Goal: Task Accomplishment & Management: Use online tool/utility

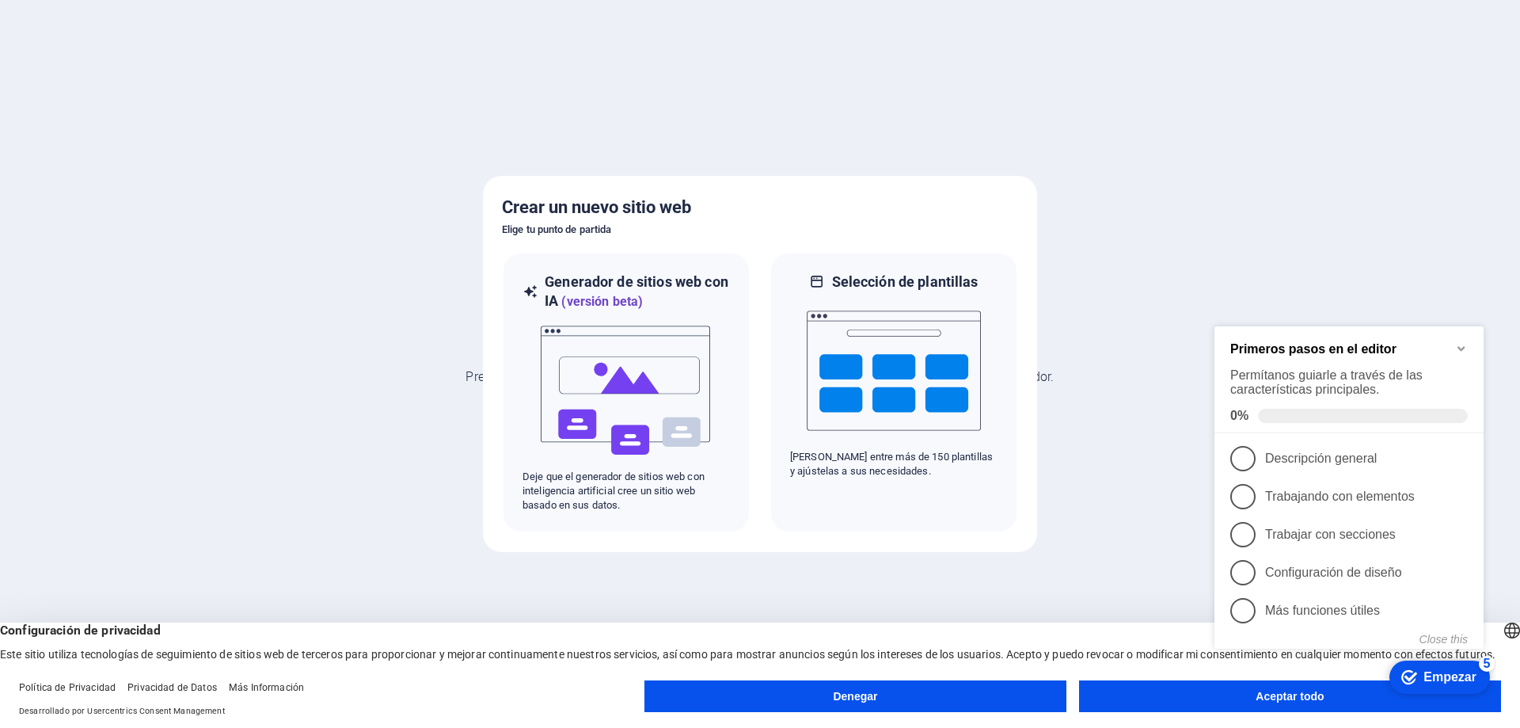
click at [1129, 690] on button "Aceptar todo" at bounding box center [1290, 696] width 422 height 32
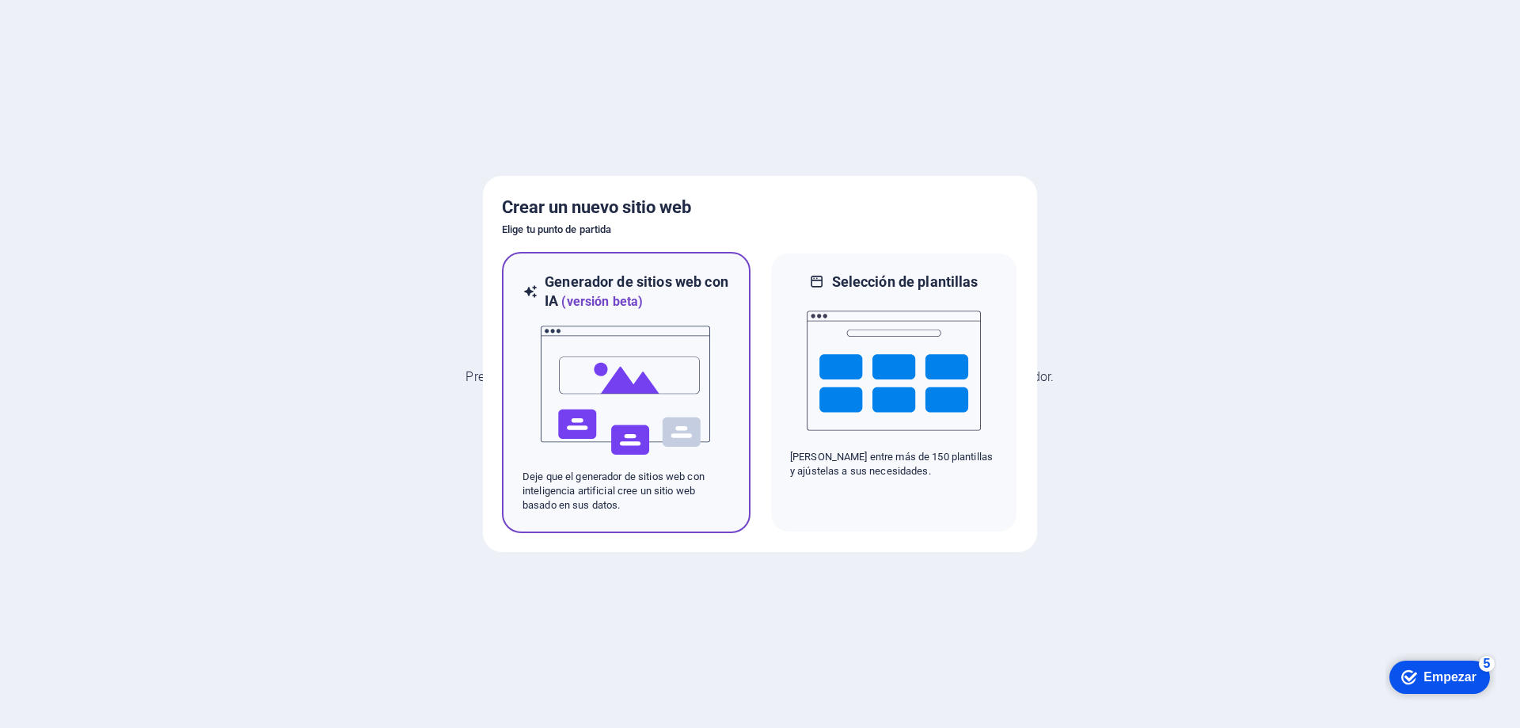
click at [640, 387] on img at bounding box center [626, 390] width 174 height 158
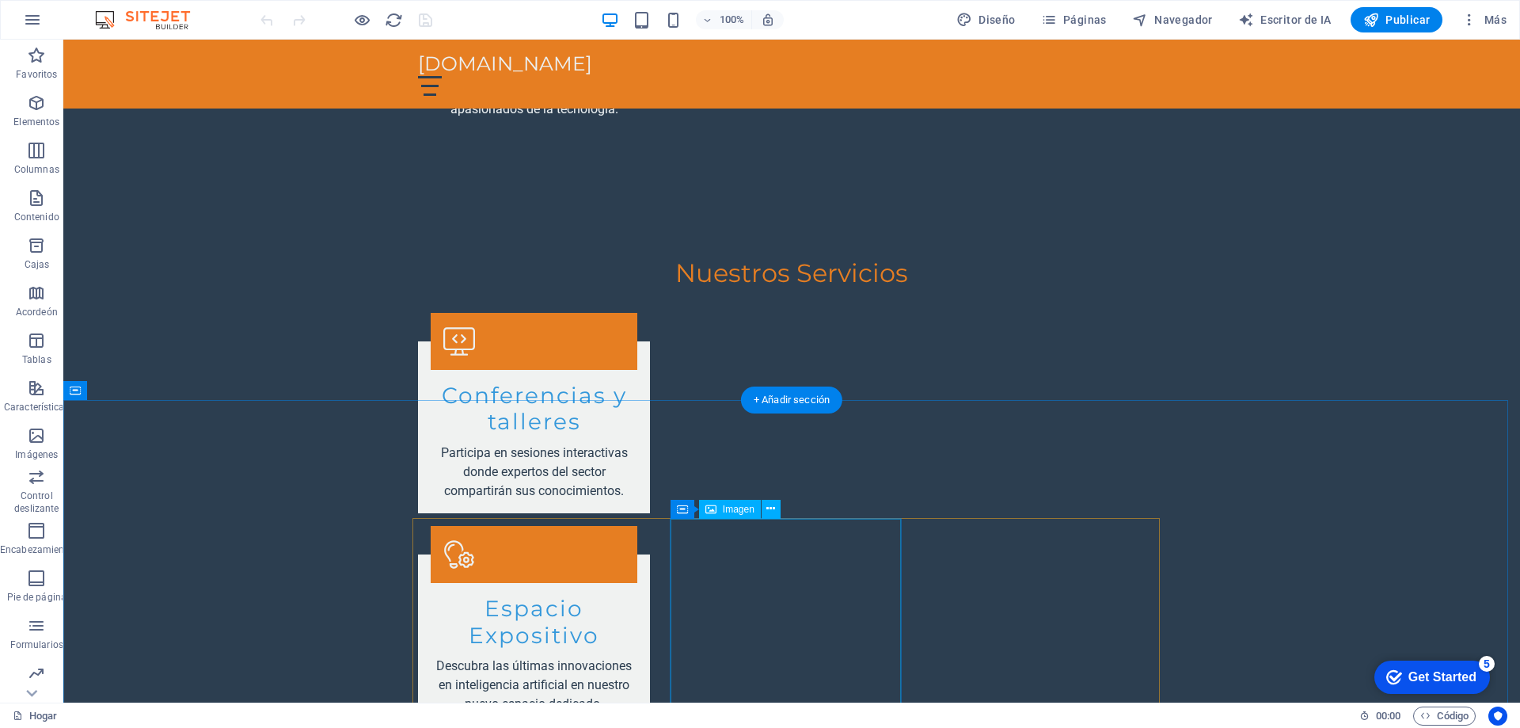
scroll to position [2851, 0]
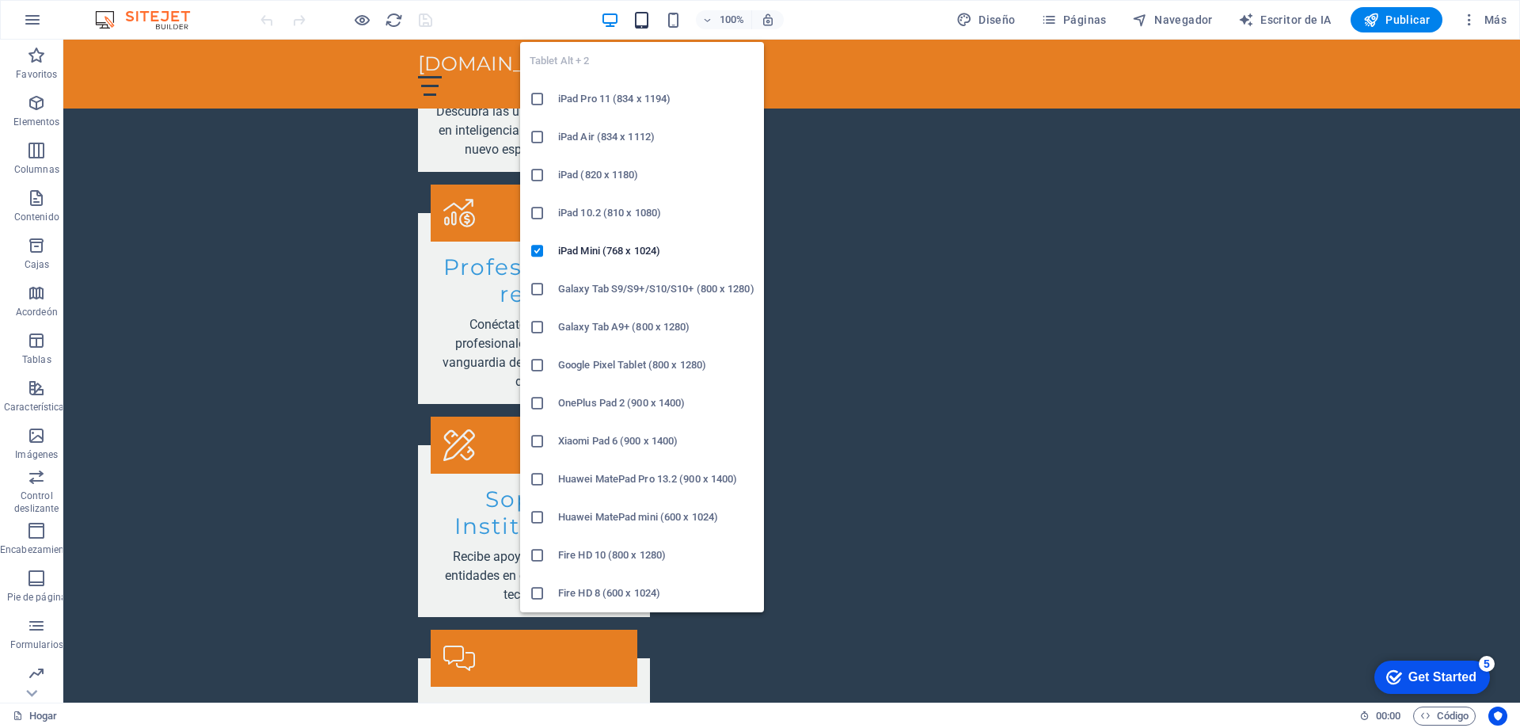
click at [646, 21] on icon "button" at bounding box center [642, 20] width 18 height 18
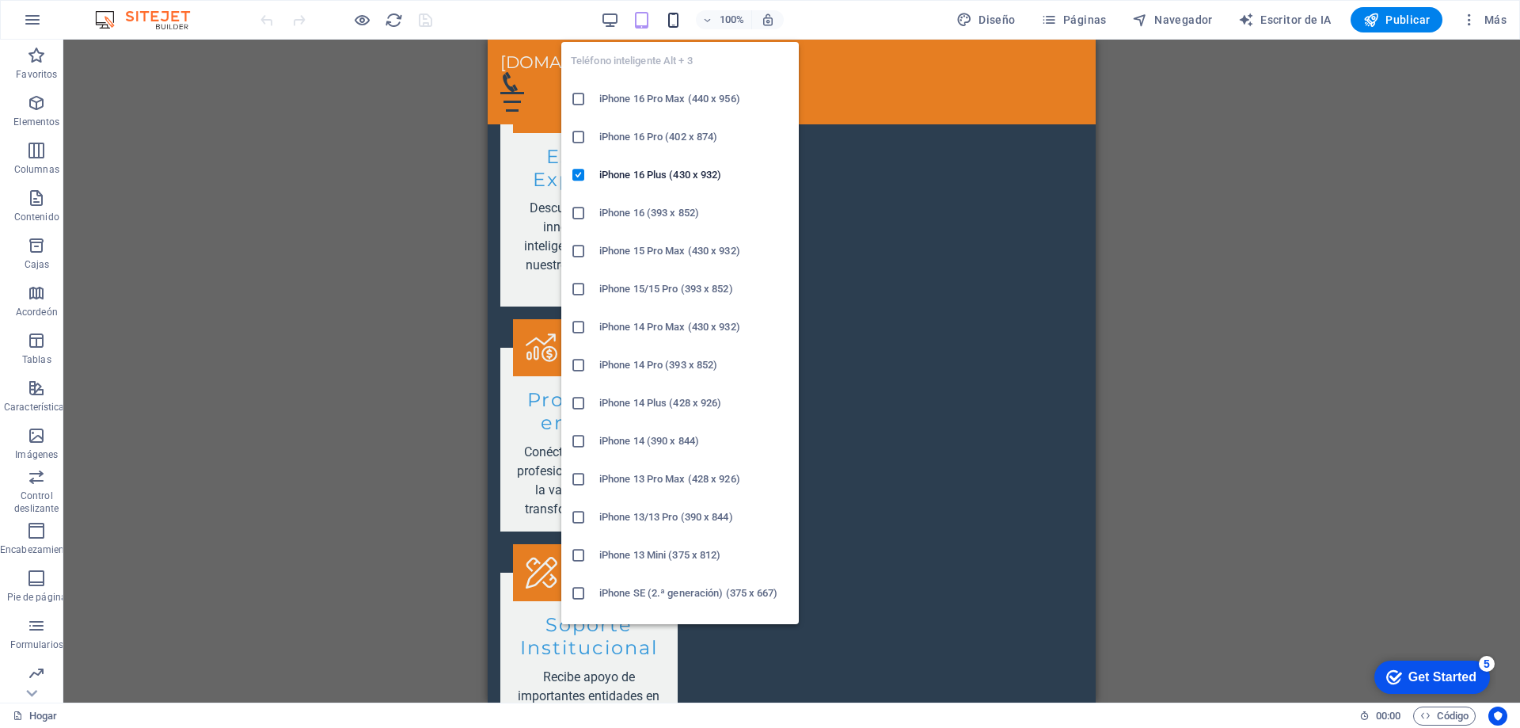
click at [70, 517] on icon "button" at bounding box center [54, 533] width 32 height 32
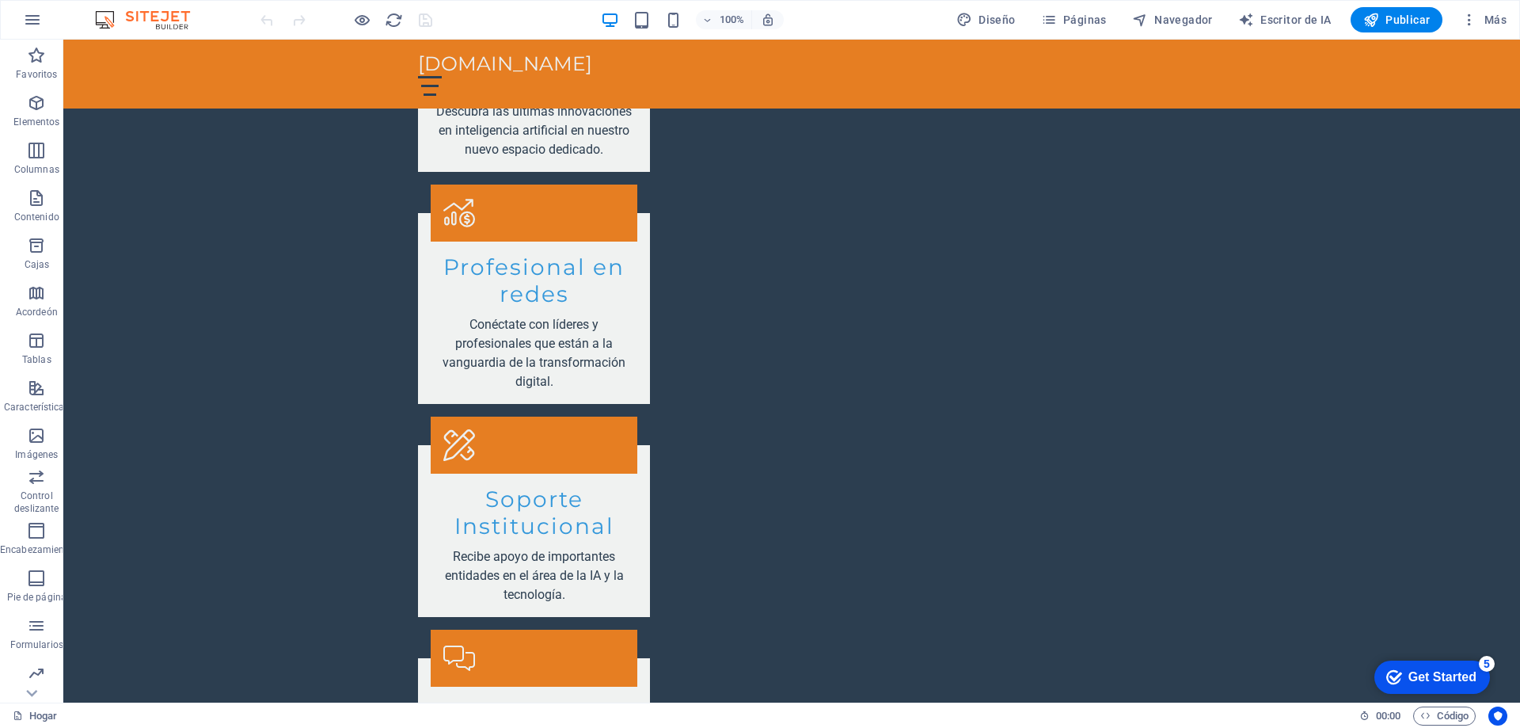
click at [1486, 661] on div "5" at bounding box center [1487, 664] width 16 height 16
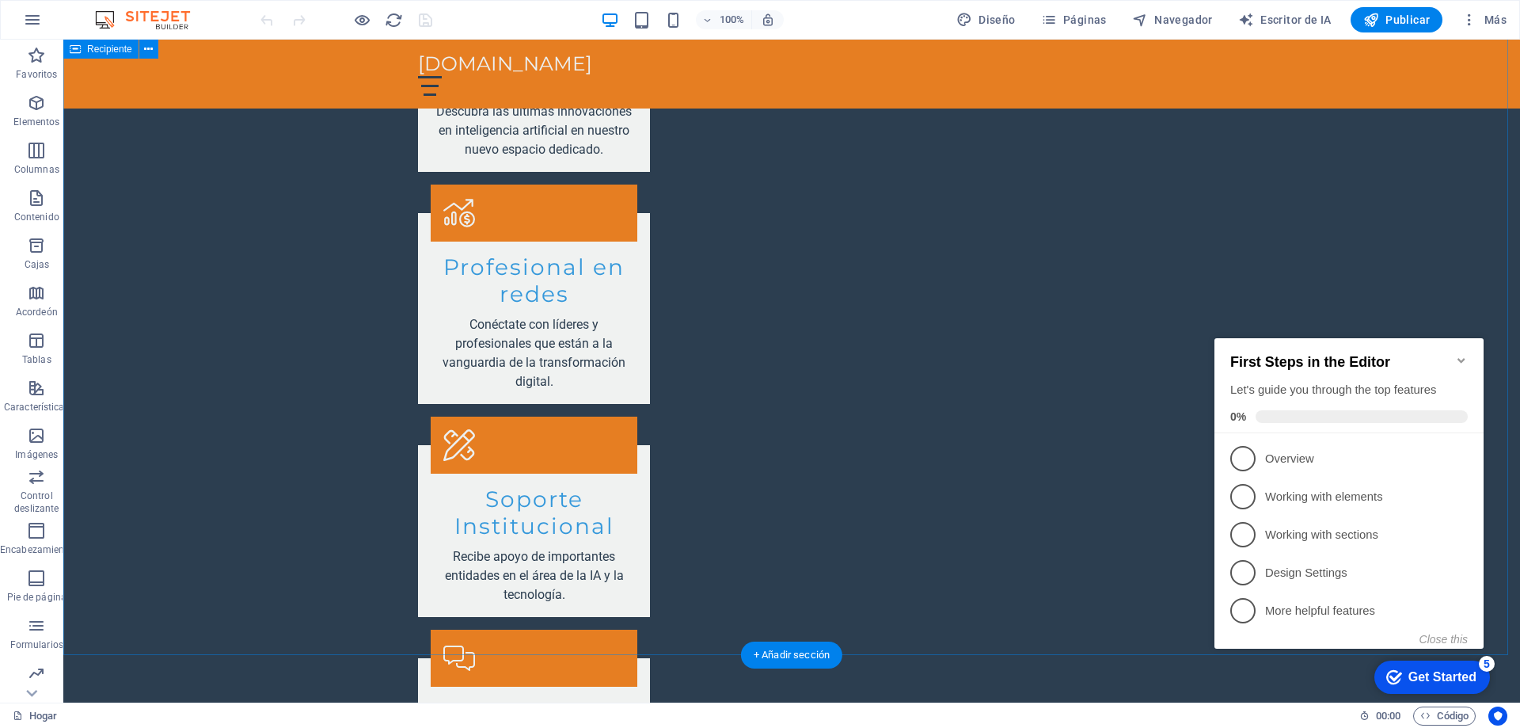
click at [574, 713] on icon "button" at bounding box center [470, 717] width 207 height 8
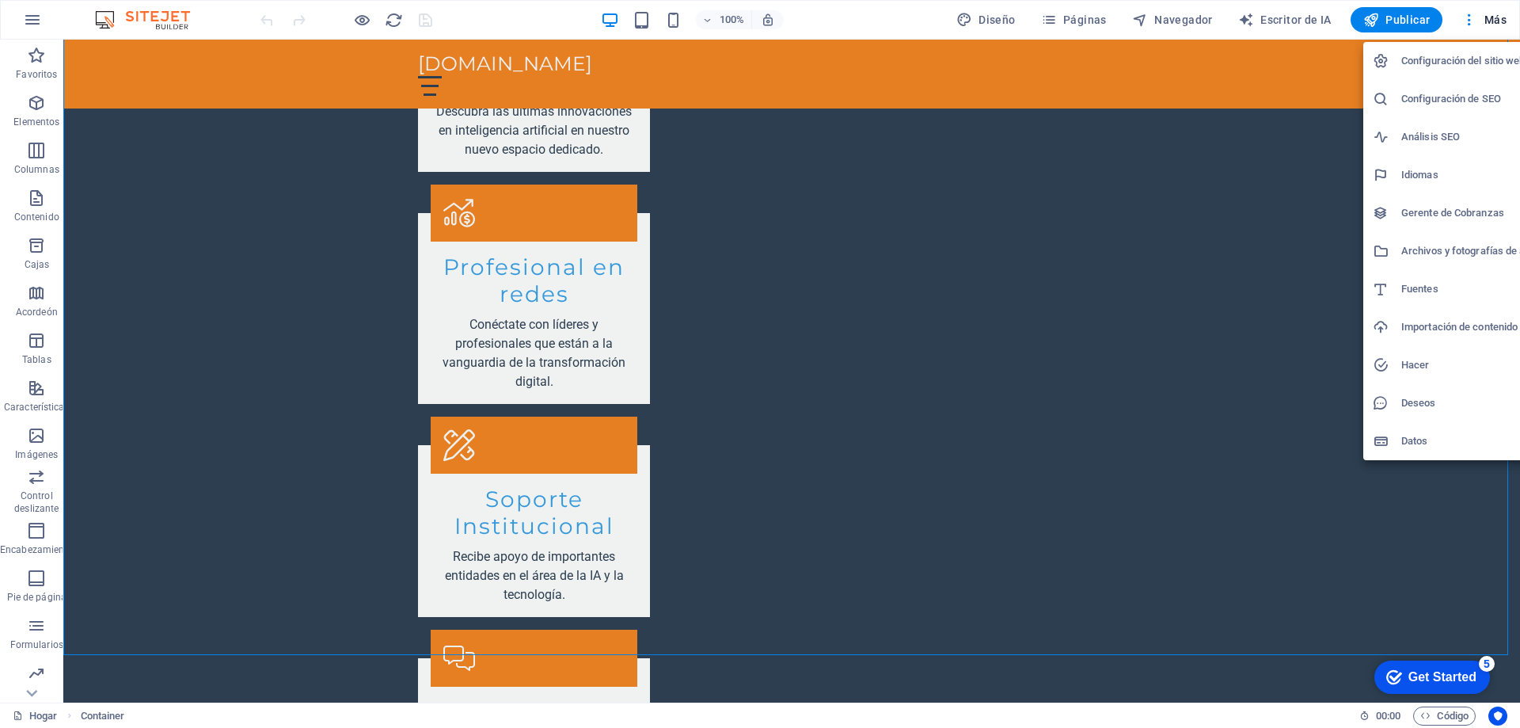
click at [1398, 20] on div at bounding box center [760, 364] width 1520 height 728
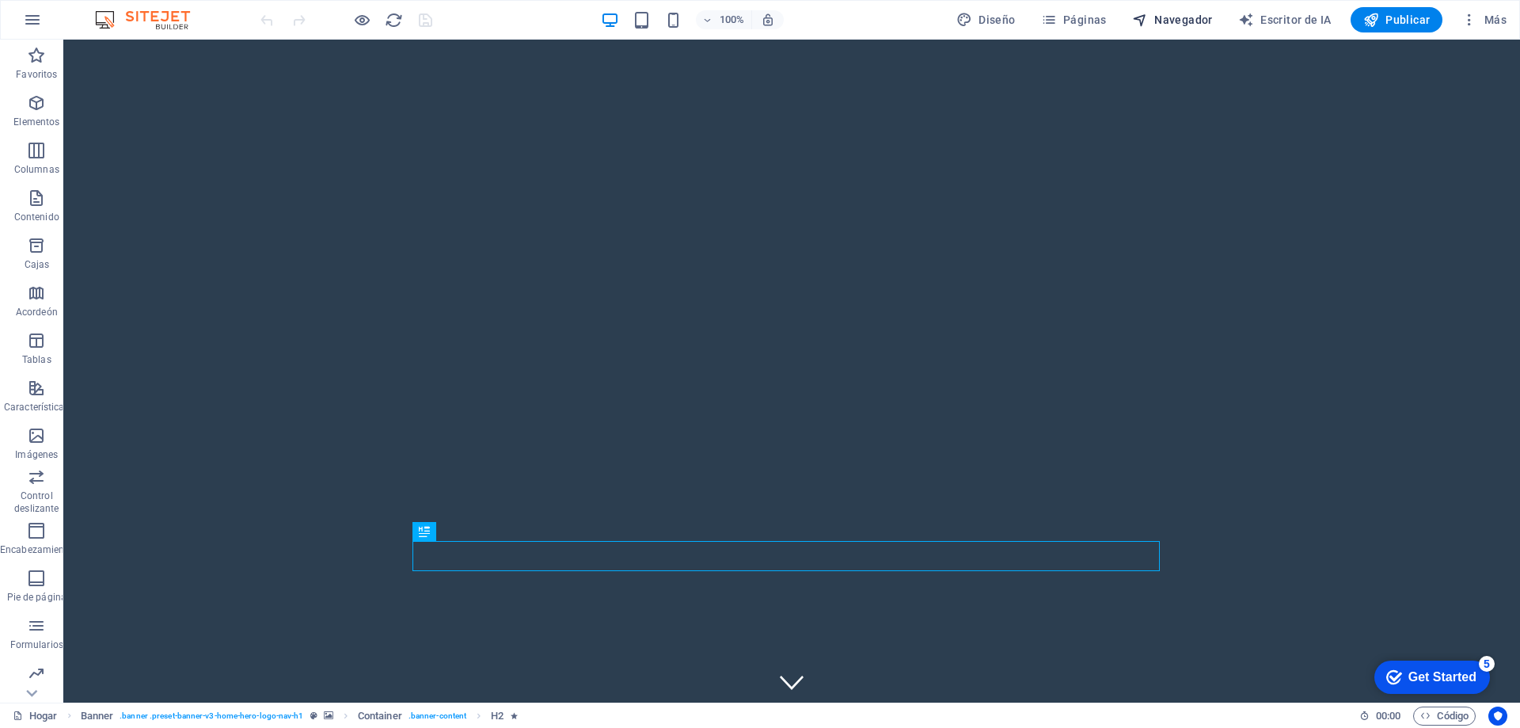
click at [0, 0] on font "Navegador" at bounding box center [0, 0] width 0 height 0
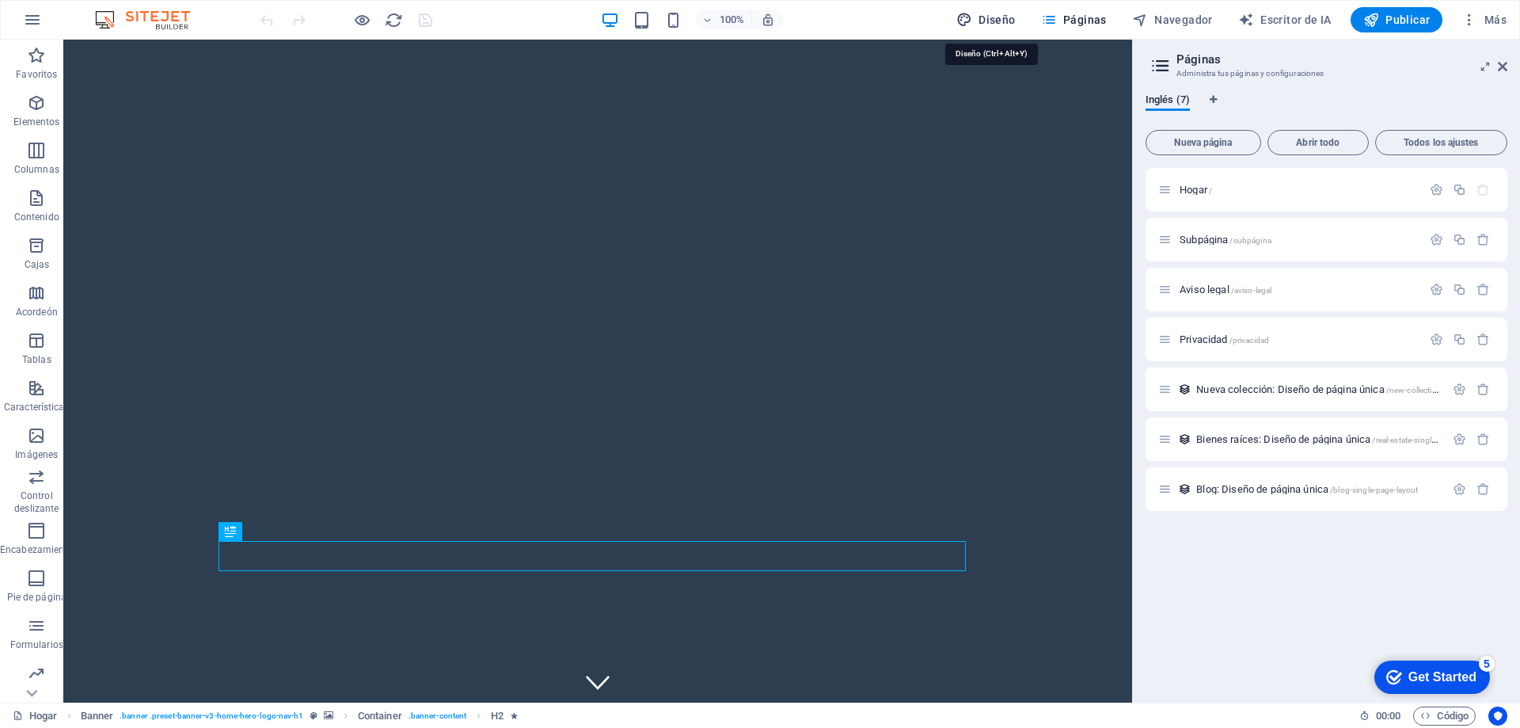
drag, startPoint x: 991, startPoint y: 15, endPoint x: 1028, endPoint y: 61, distance: 58.6
select select "px"
select select "200"
select select "px"
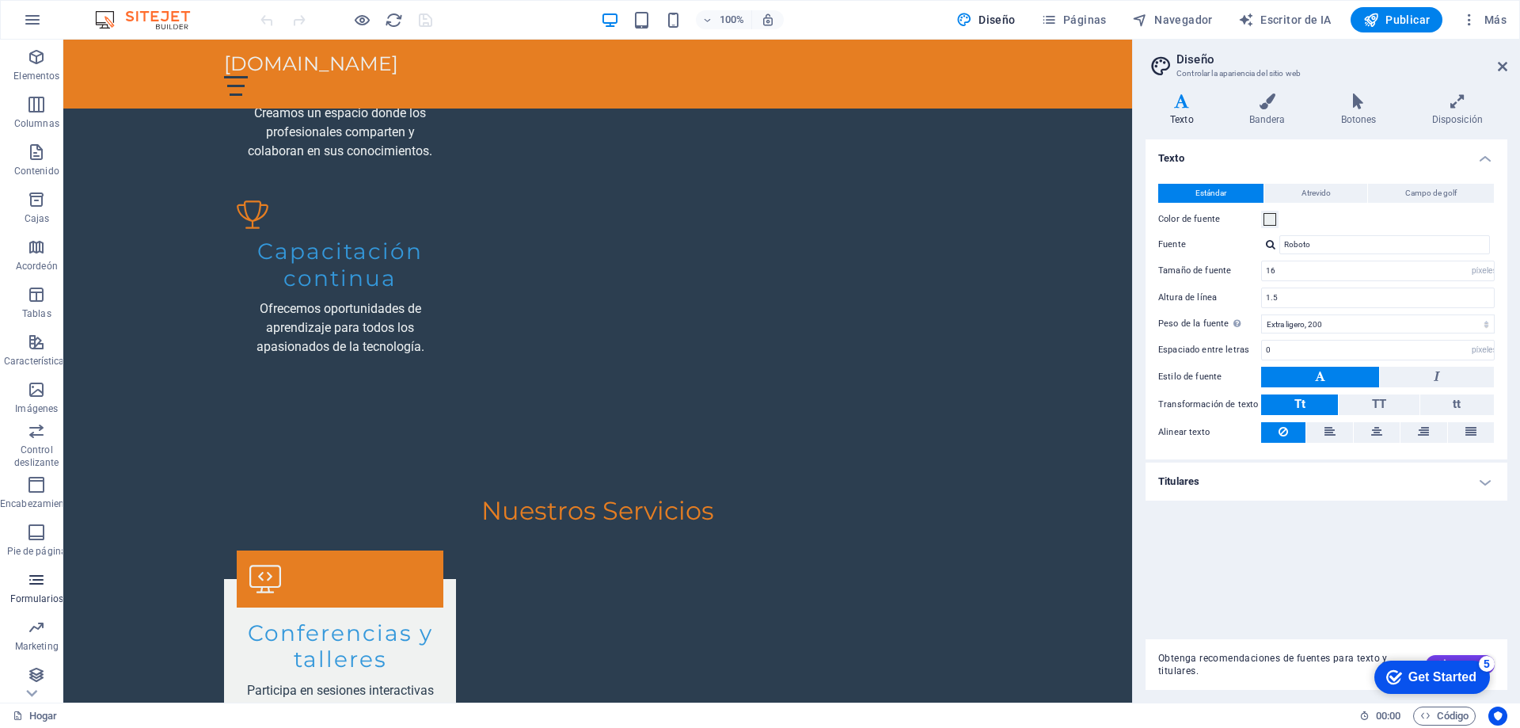
scroll to position [50, 0]
click at [29, 247] on icon "button" at bounding box center [36, 243] width 19 height 19
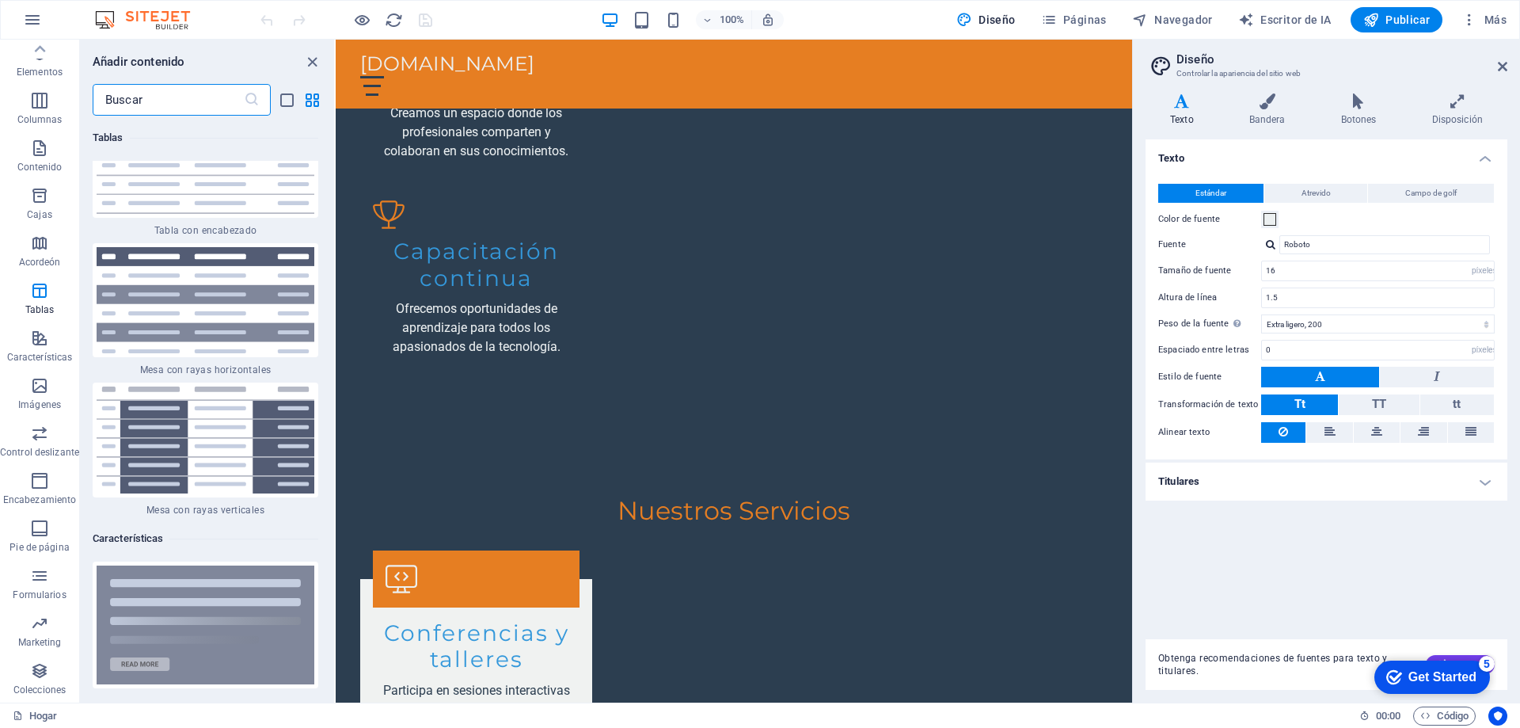
scroll to position [11140, 0]
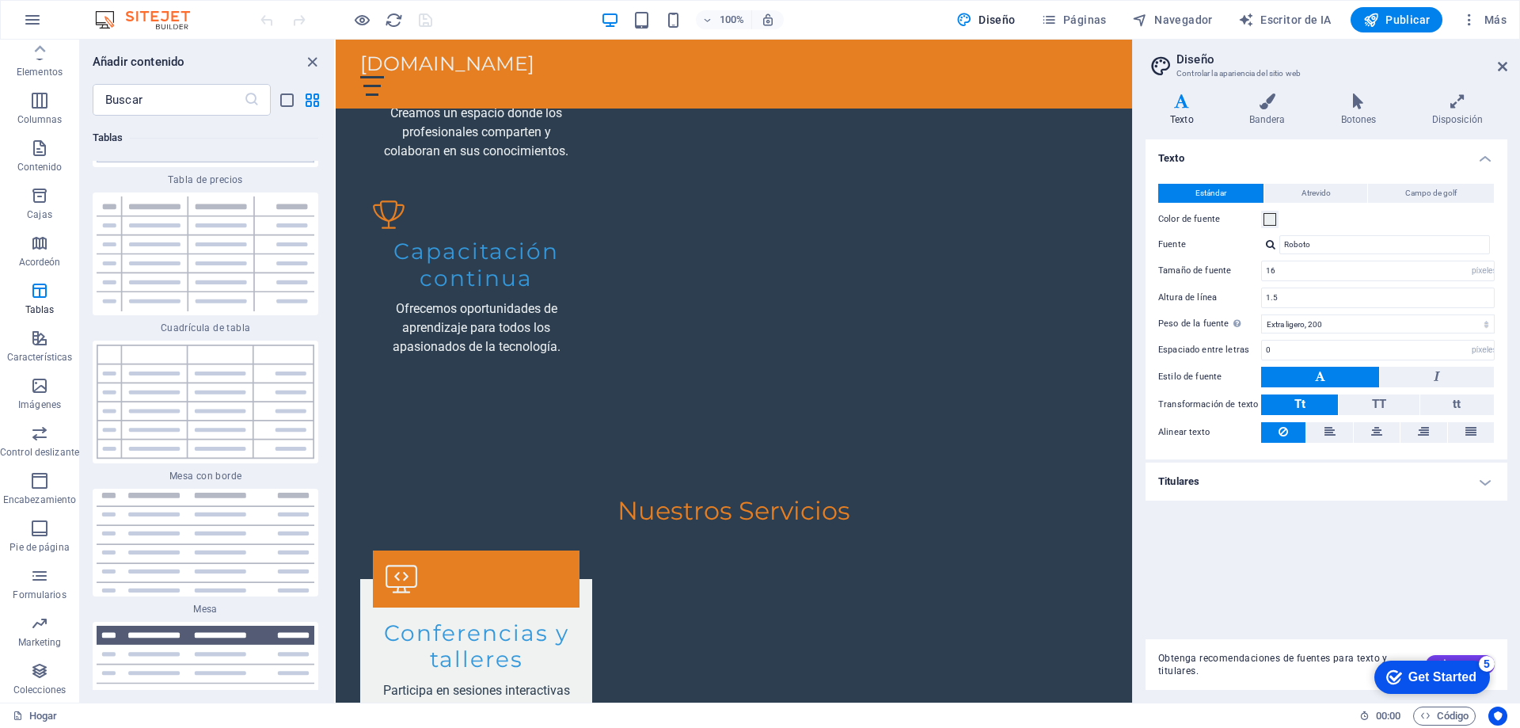
click at [1491, 663] on div "5" at bounding box center [1487, 664] width 16 height 16
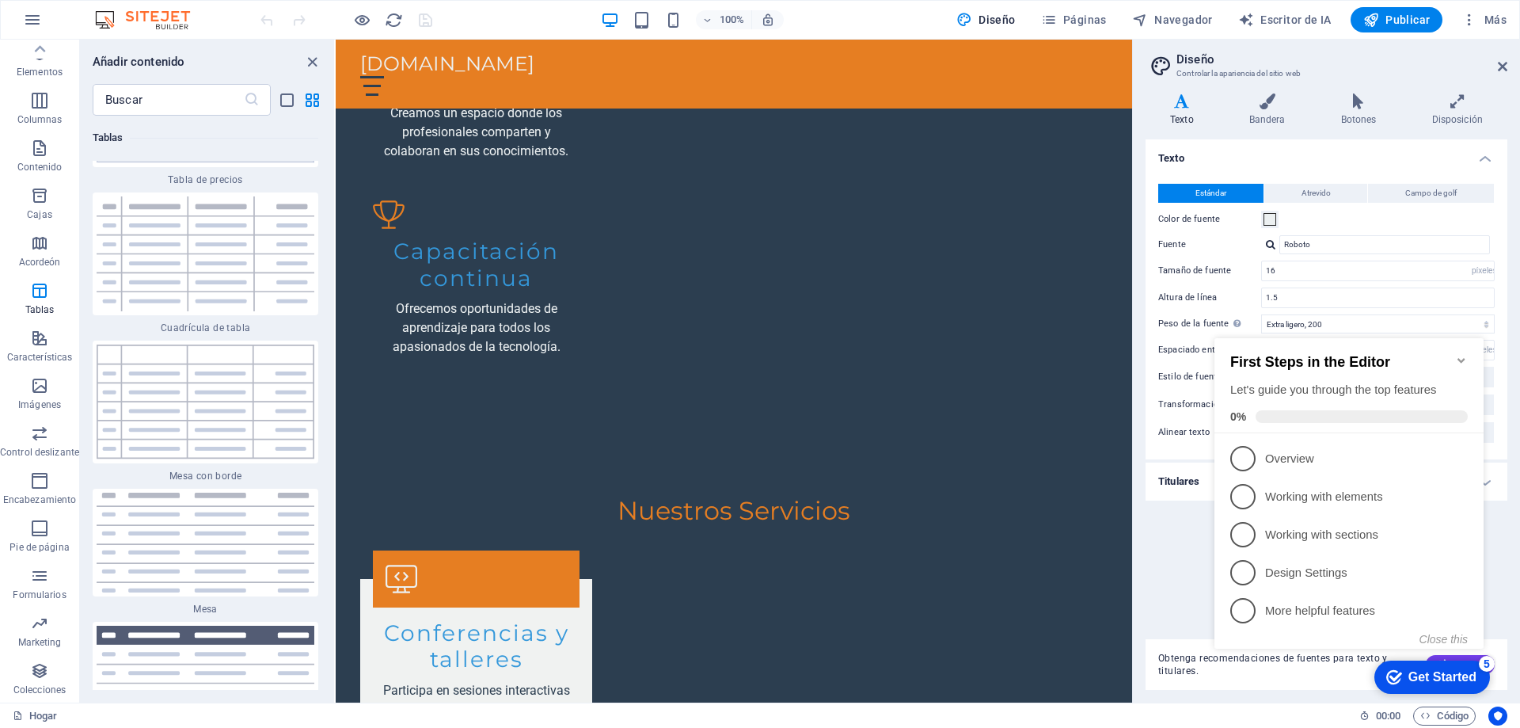
click at [1154, 556] on div "Texto Estándar Atrevido Campo de golf Color de fuente Fuente Roboto Tamaño de f…" at bounding box center [1327, 382] width 362 height 487
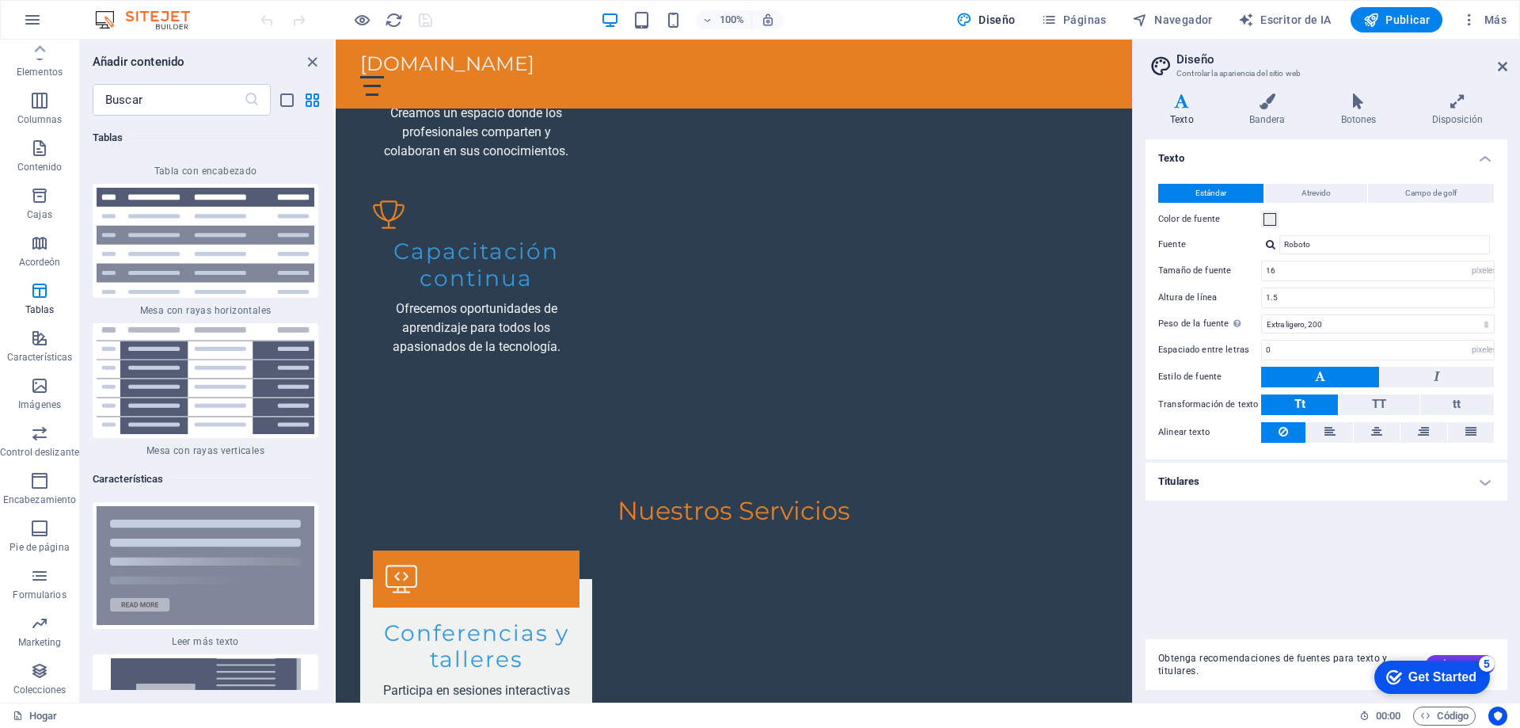
scroll to position [11932, 0]
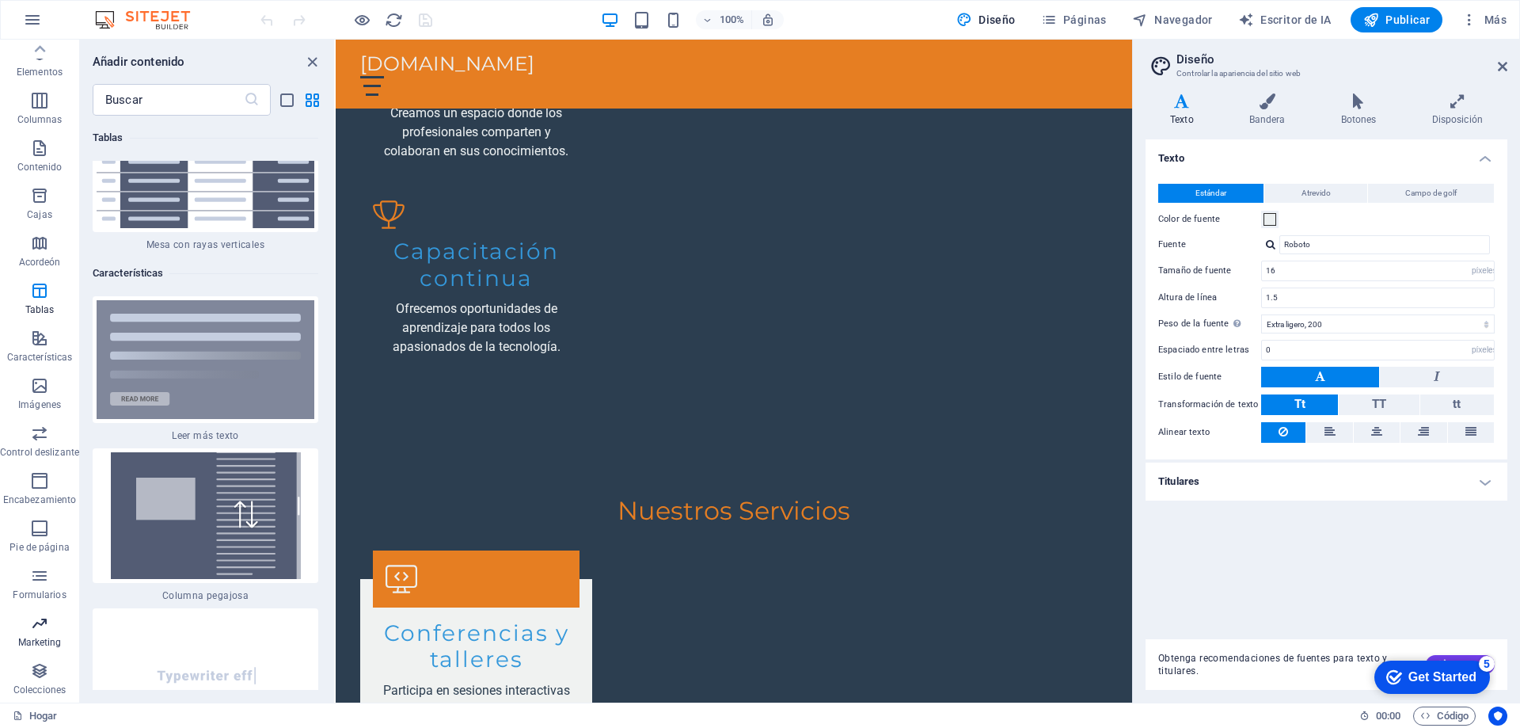
click at [44, 635] on span "Marketing" at bounding box center [39, 633] width 79 height 38
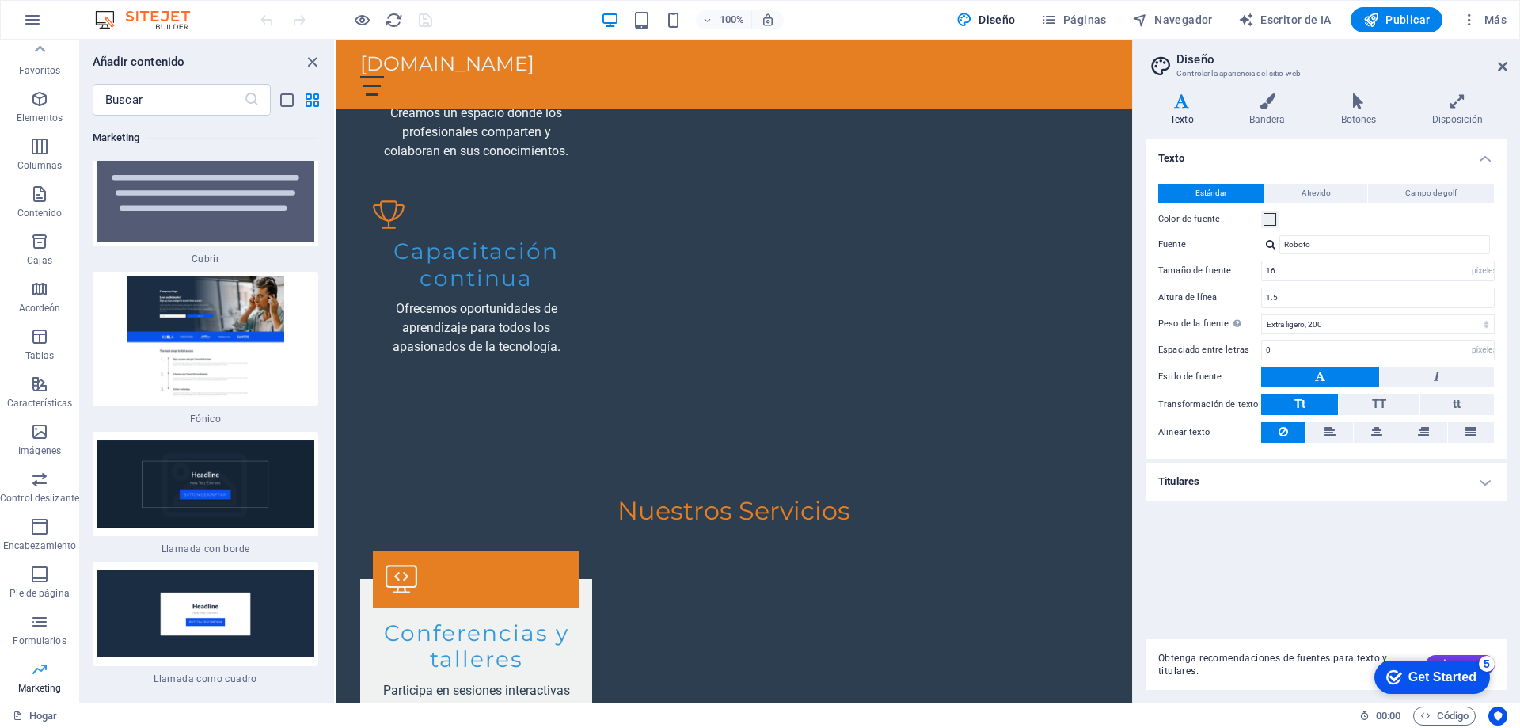
scroll to position [0, 0]
click at [41, 382] on icon "button" at bounding box center [39, 387] width 19 height 19
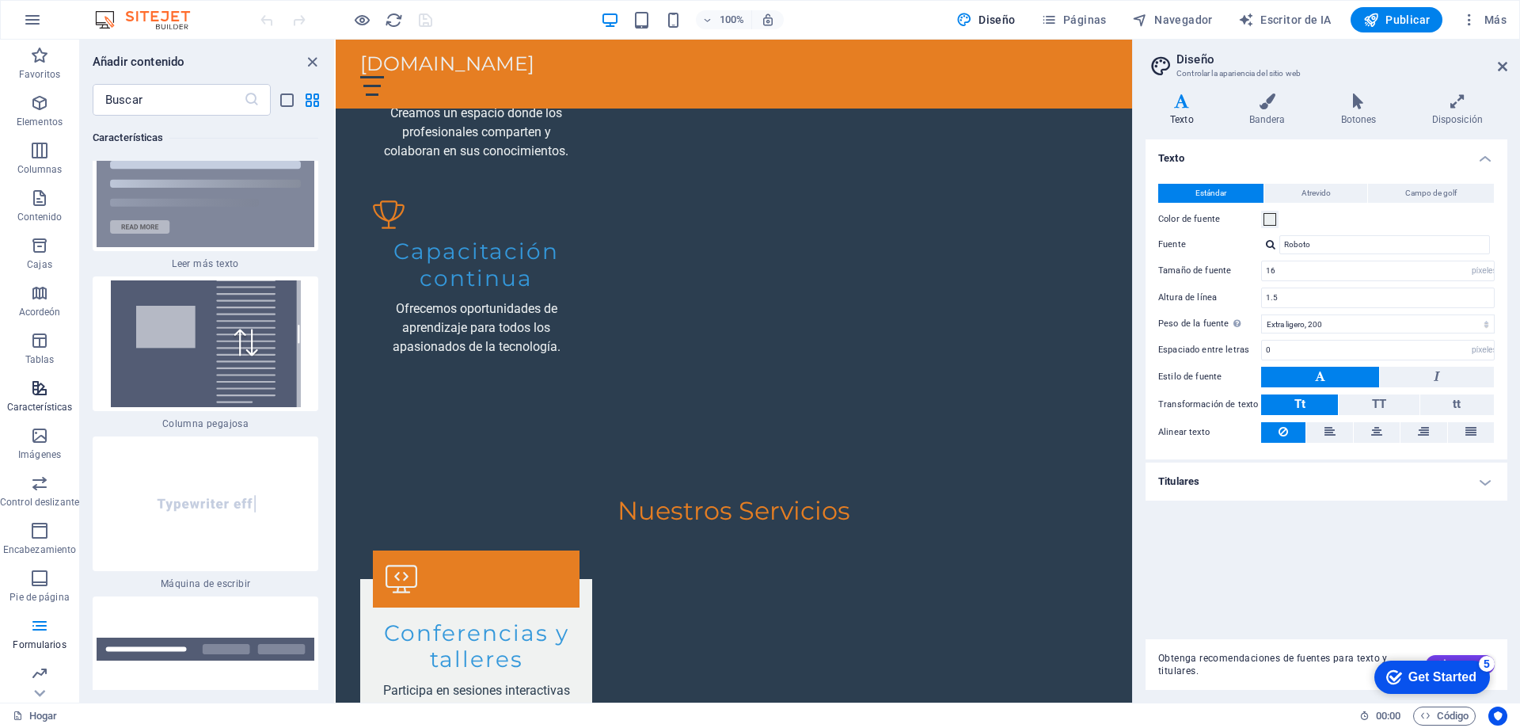
scroll to position [12103, 0]
click at [41, 344] on icon "button" at bounding box center [39, 340] width 19 height 19
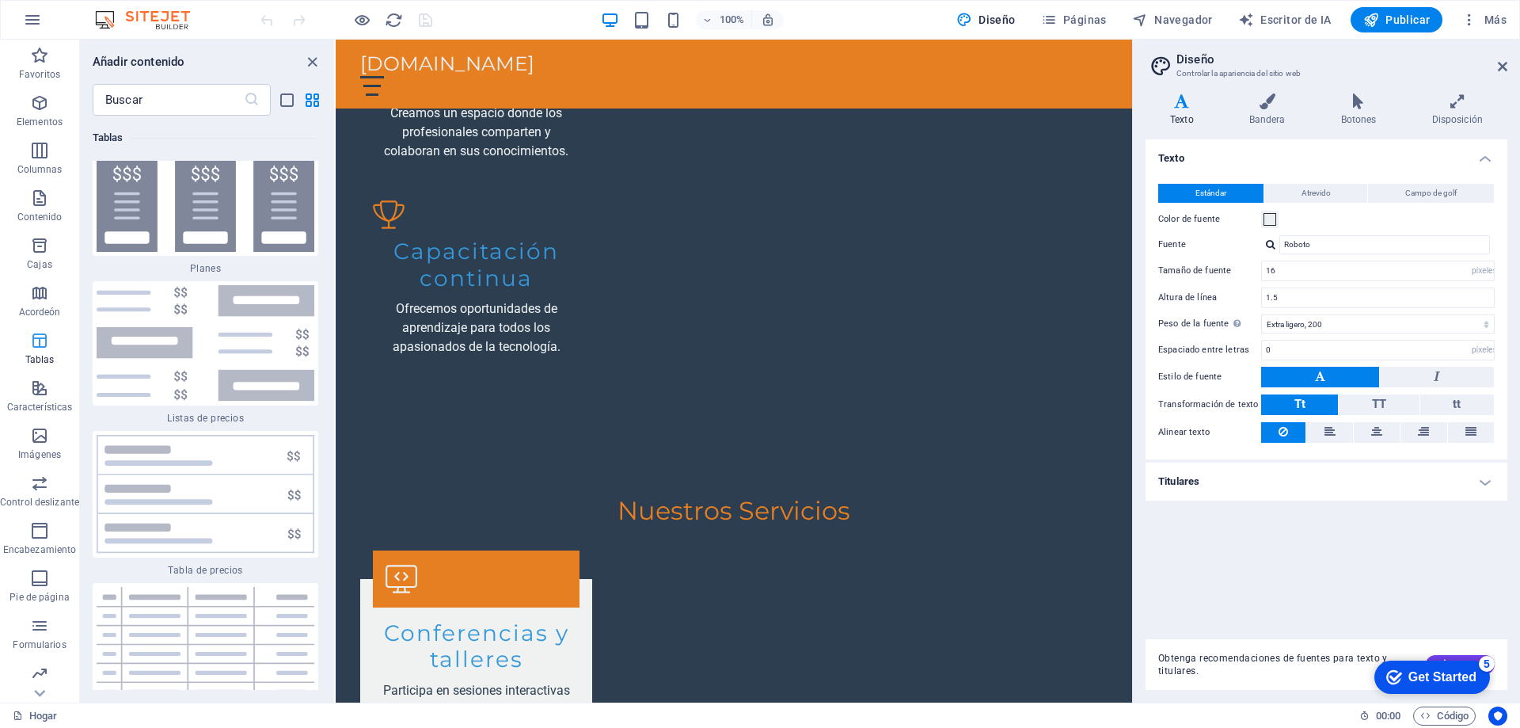
scroll to position [10750, 0]
click at [43, 246] on icon "button" at bounding box center [39, 245] width 19 height 19
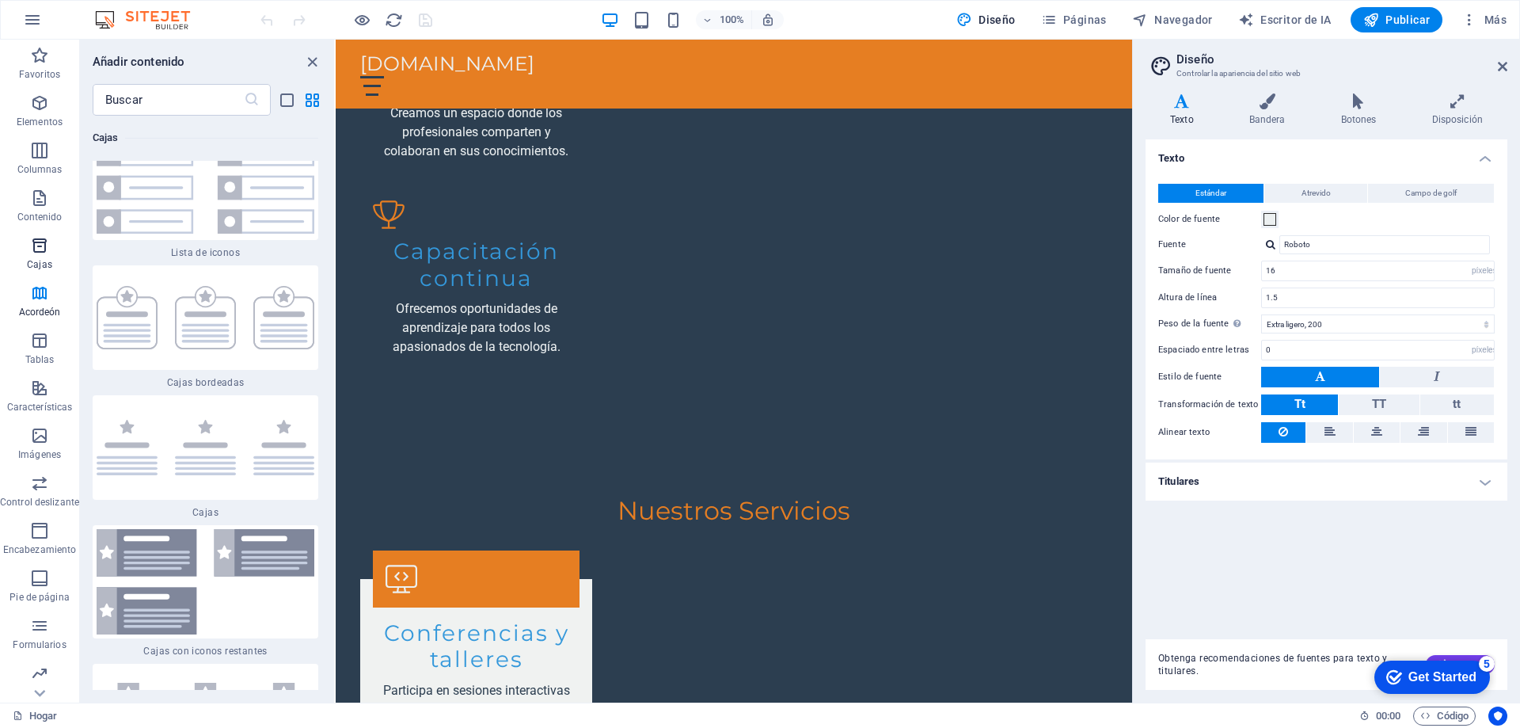
scroll to position [8591, 0]
click at [44, 154] on icon "button" at bounding box center [39, 150] width 19 height 19
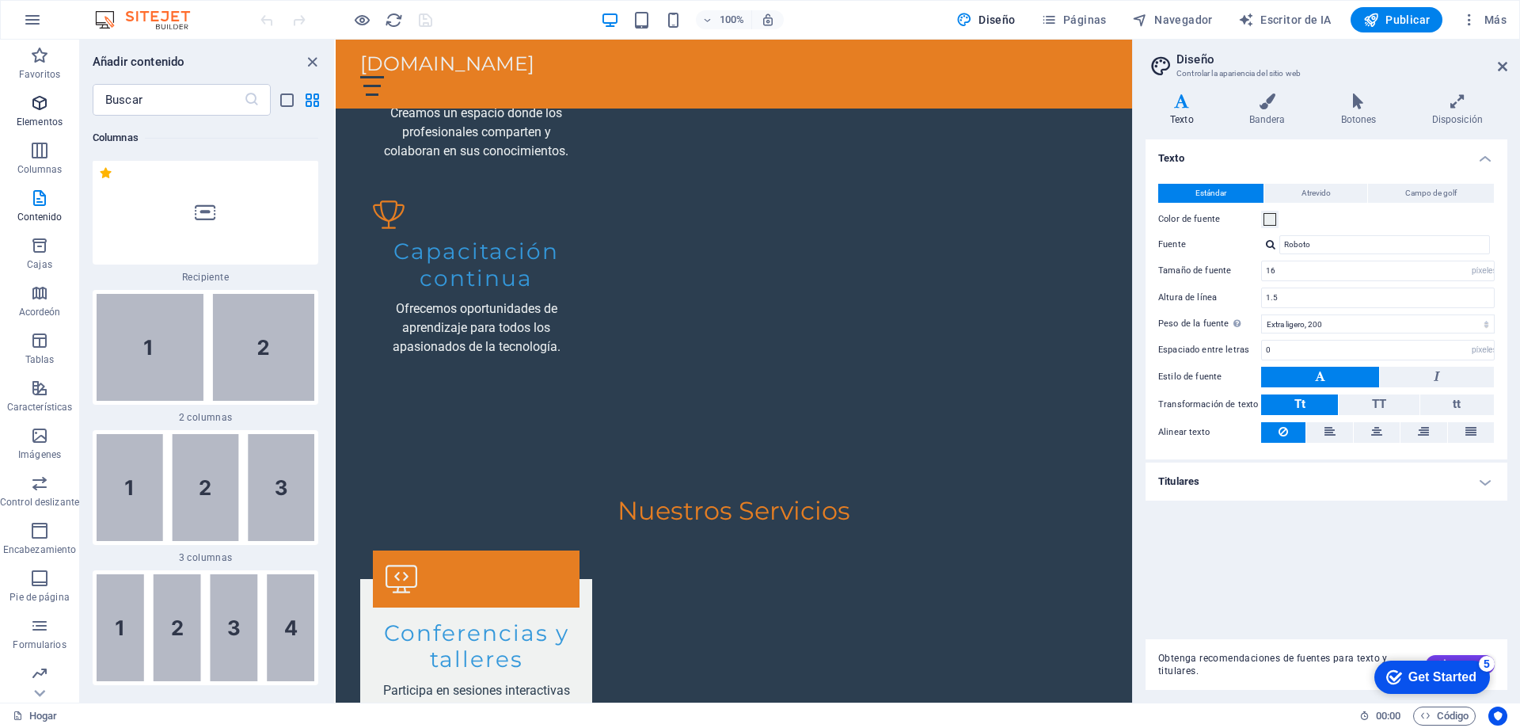
scroll to position [914, 0]
click at [42, 107] on icon "button" at bounding box center [39, 102] width 19 height 19
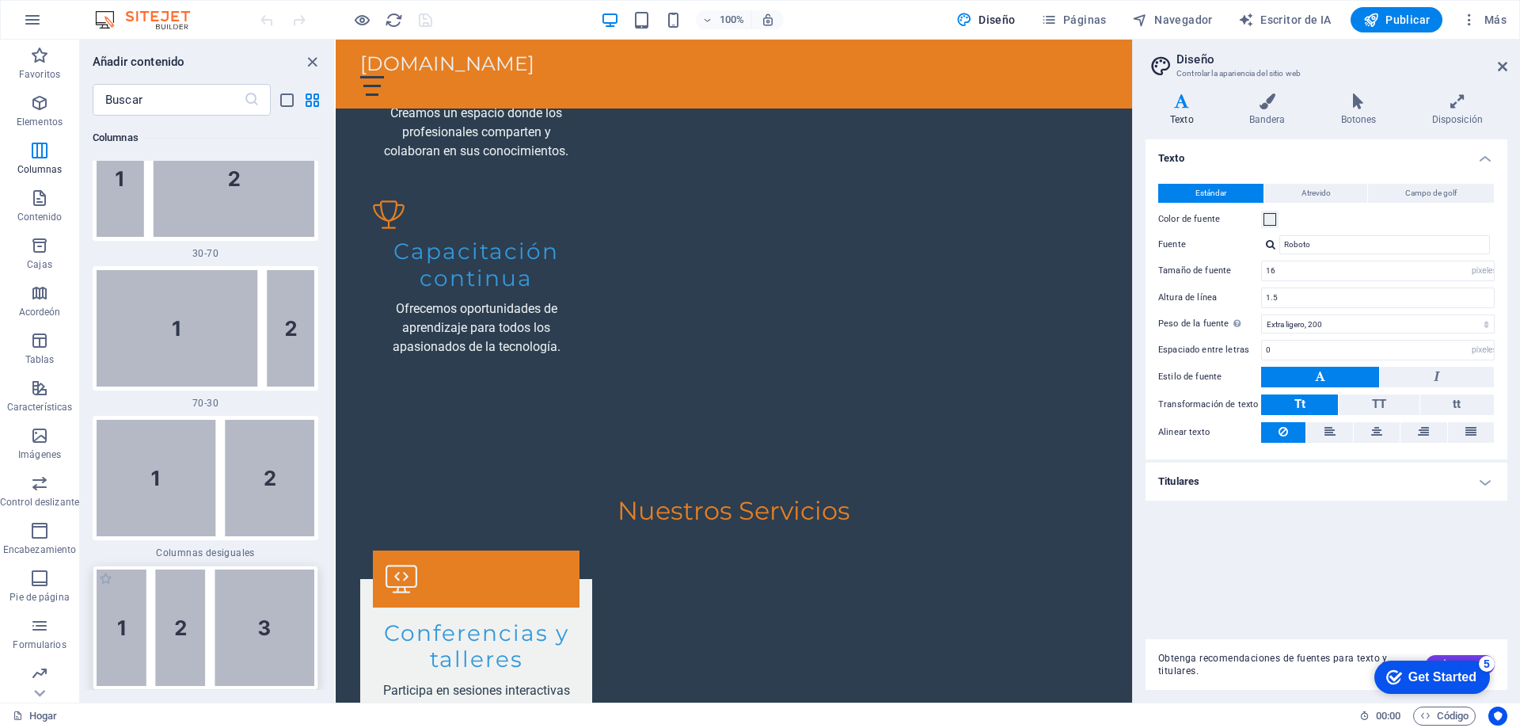
scroll to position [2278, 0]
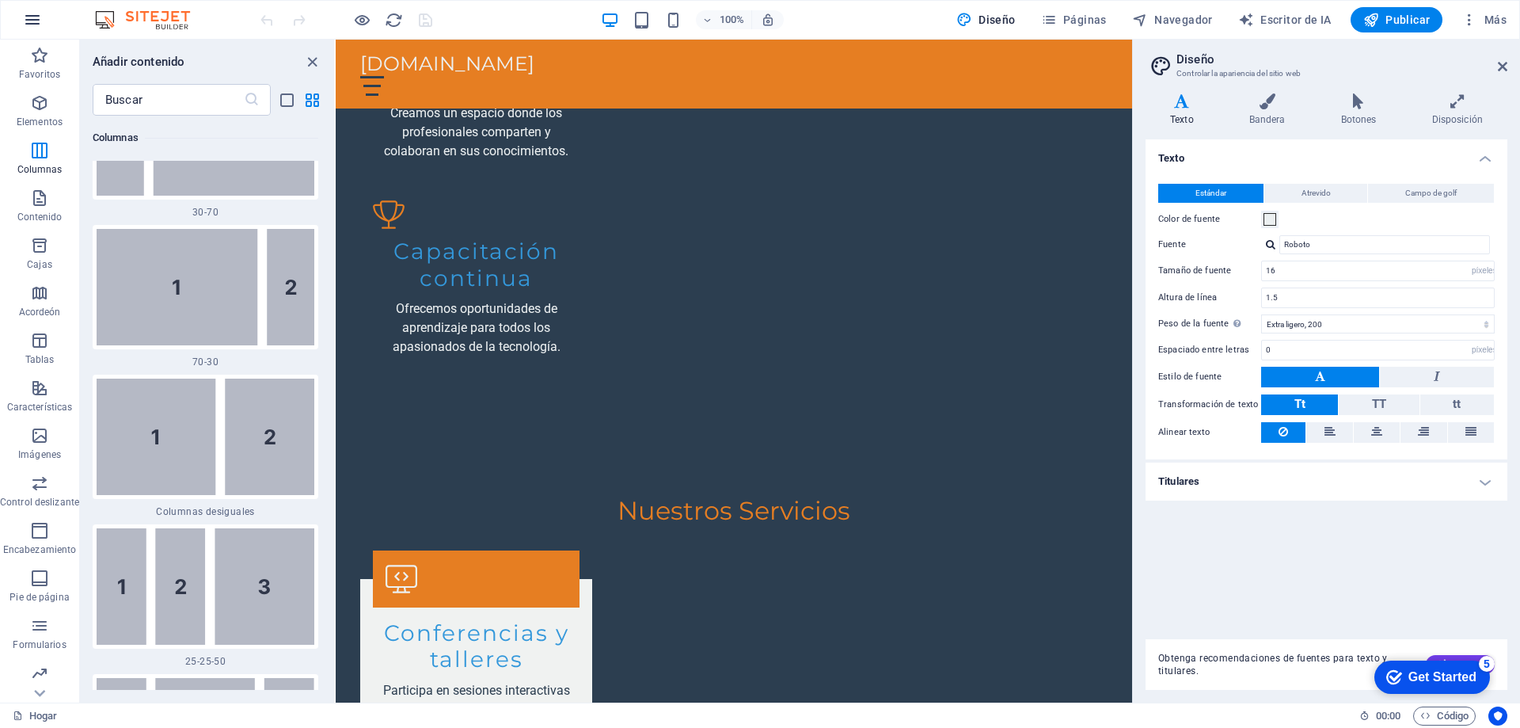
click at [39, 25] on icon "button" at bounding box center [32, 19] width 19 height 19
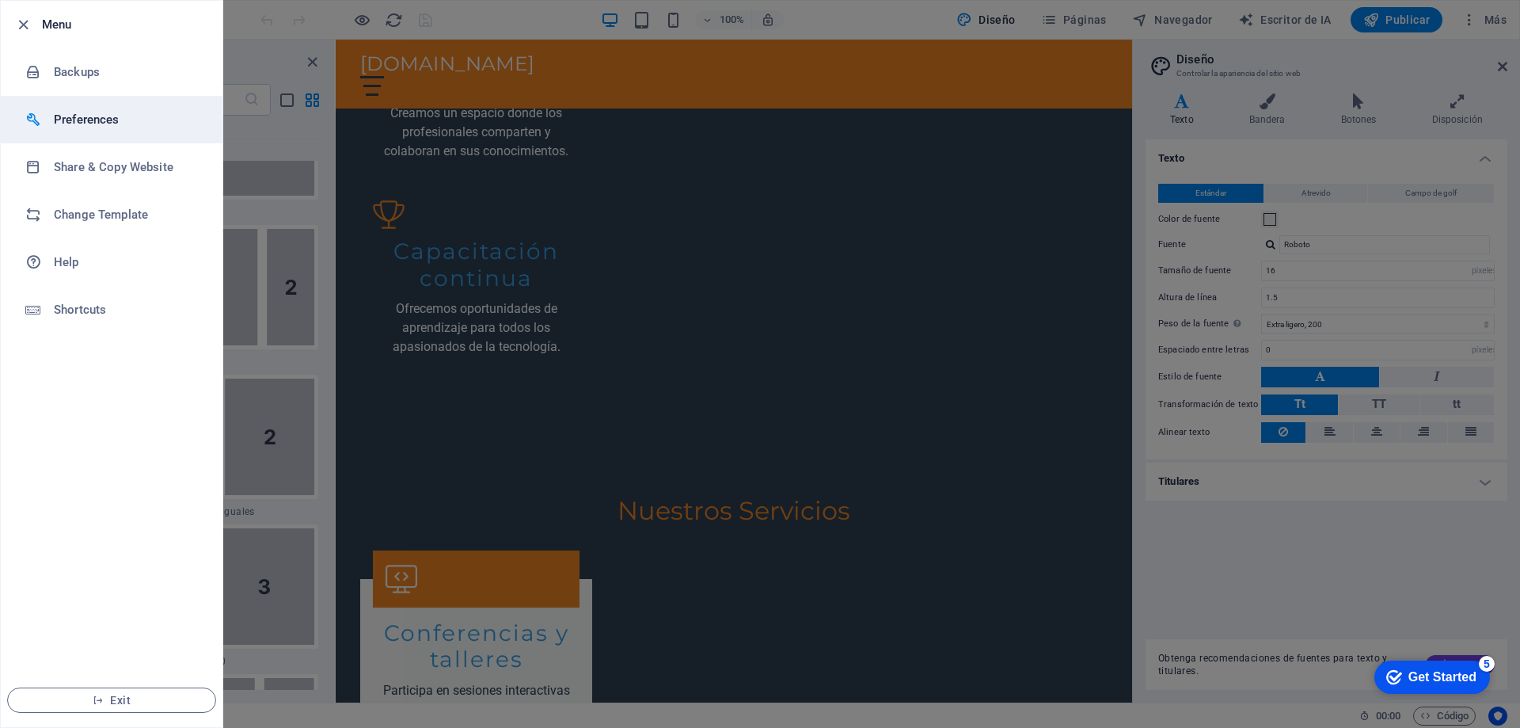
click at [83, 114] on h6 "Preferences" at bounding box center [127, 119] width 146 height 19
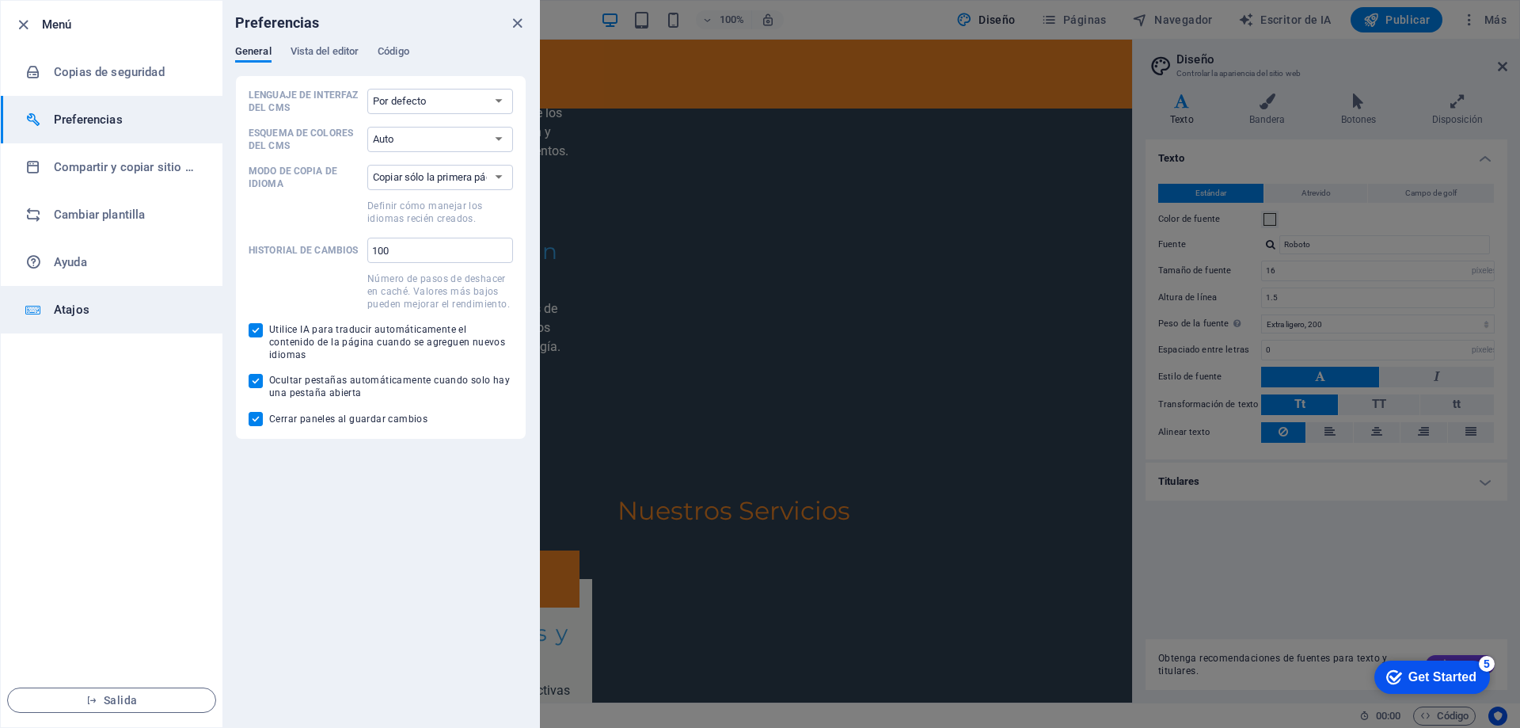
click at [73, 307] on font "Atajos" at bounding box center [72, 309] width 36 height 14
